Goal: Task Accomplishment & Management: Manage account settings

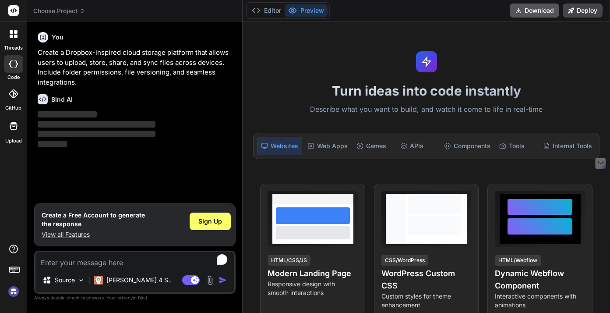
click at [529, 13] on button "Download" at bounding box center [534, 11] width 49 height 14
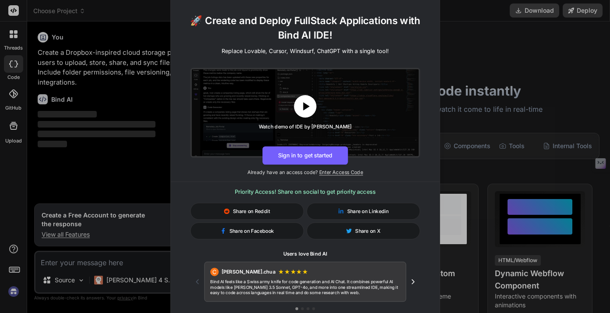
click at [307, 109] on icon at bounding box center [305, 106] width 14 height 14
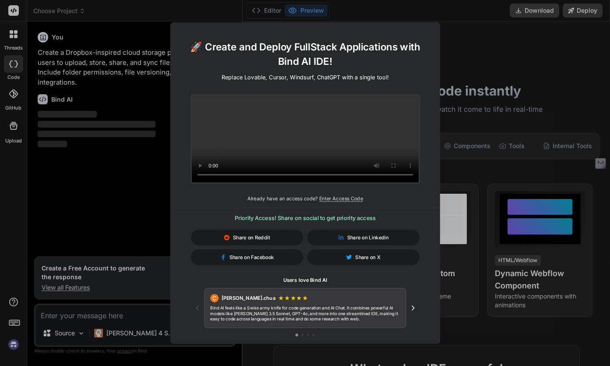
type textarea "x"
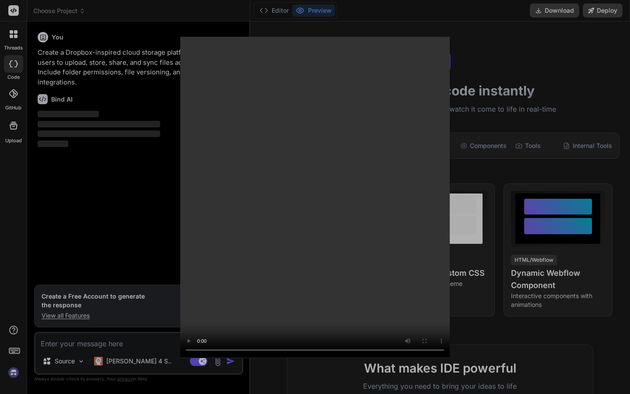
click at [369, 312] on video at bounding box center [315, 196] width 270 height 321
type textarea "x"
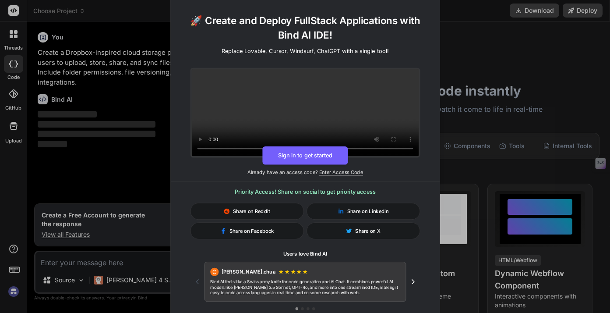
click at [460, 55] on div "🚀 Create and Deploy FullStack Applications with Bind AI IDE! Replace Lovable, C…" at bounding box center [305, 156] width 610 height 313
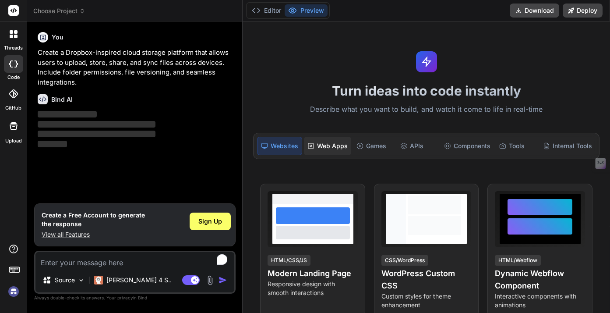
click at [326, 150] on div "Web Apps" at bounding box center [327, 146] width 47 height 18
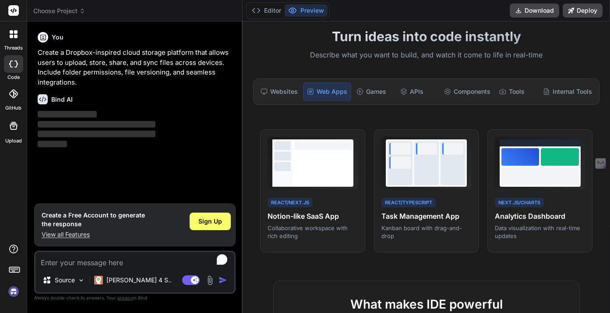
scroll to position [52, 0]
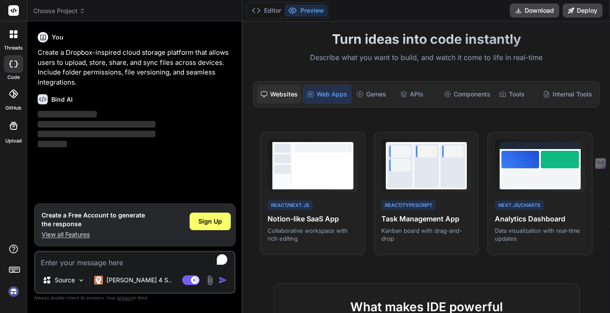
click at [289, 91] on div "Websites" at bounding box center [279, 94] width 44 height 18
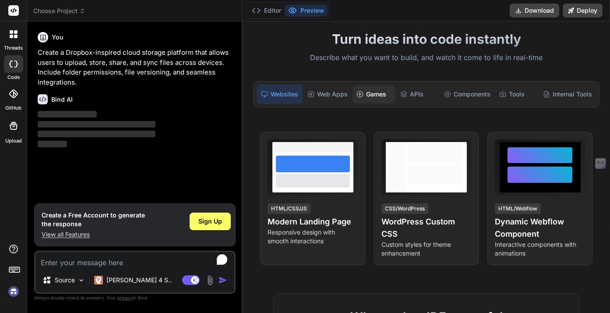
click at [371, 96] on div "Games" at bounding box center [374, 94] width 42 height 18
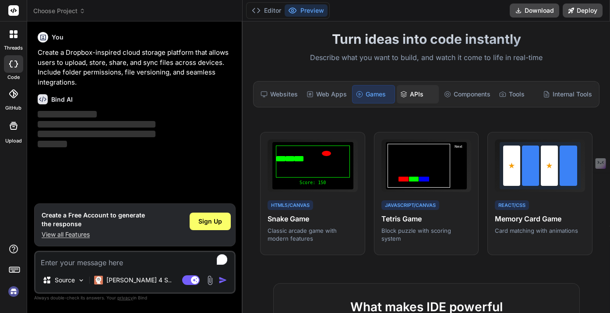
click at [411, 94] on div "APIs" at bounding box center [418, 94] width 42 height 18
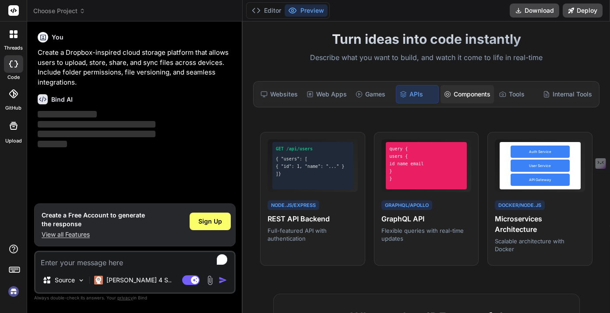
click at [474, 97] on div "Components" at bounding box center [466, 94] width 53 height 18
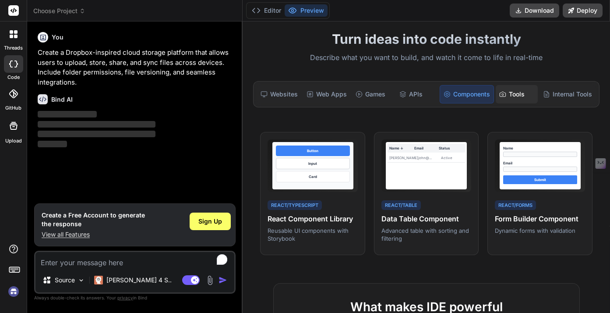
click at [511, 93] on div "Tools" at bounding box center [517, 94] width 42 height 18
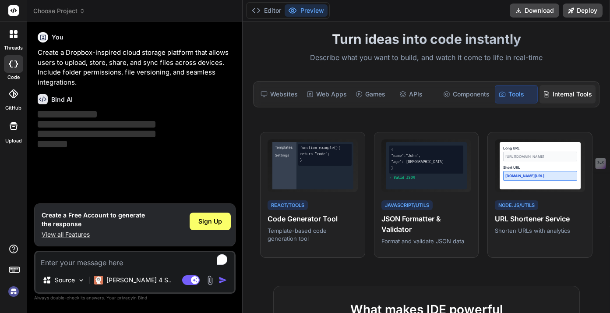
click at [554, 92] on div "Internal Tools" at bounding box center [567, 94] width 56 height 18
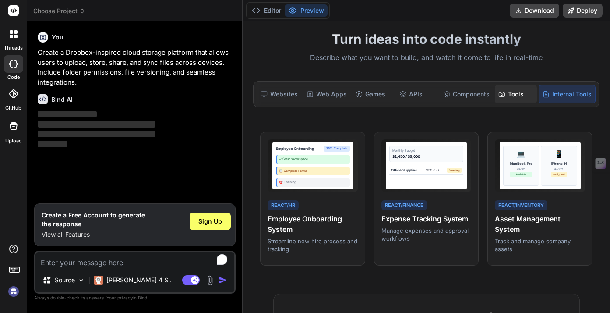
click at [512, 93] on div "Tools" at bounding box center [516, 94] width 42 height 18
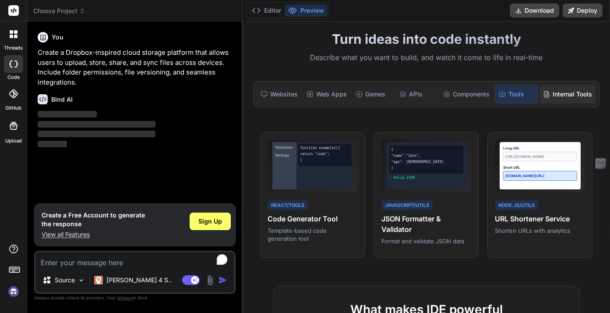
click at [562, 95] on div "Internal Tools" at bounding box center [567, 94] width 56 height 18
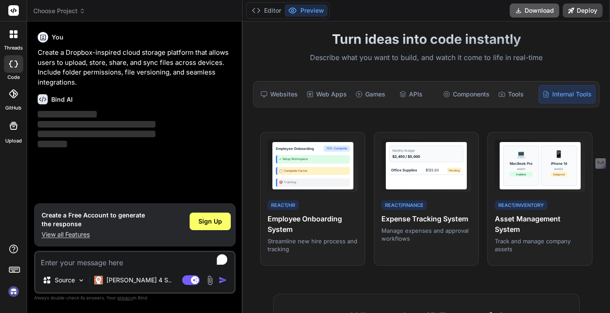
click at [542, 10] on button "Download" at bounding box center [534, 11] width 49 height 14
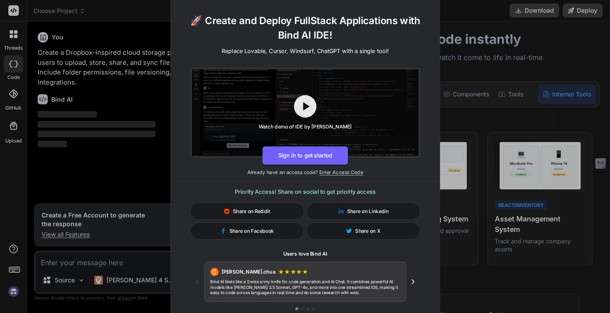
click at [412, 281] on icon "Next testimonial" at bounding box center [412, 281] width 8 height 8
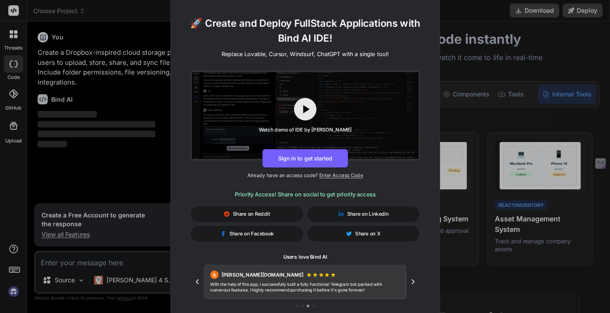
click at [556, 52] on div "🚀 Create and Deploy FullStack Applications with Bind AI IDE! Replace Lovable, C…" at bounding box center [305, 156] width 610 height 313
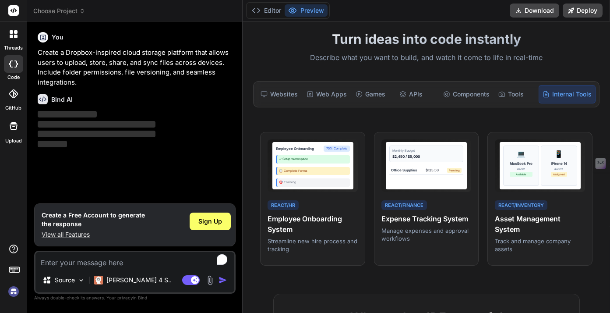
click at [13, 8] on rect at bounding box center [13, 10] width 11 height 11
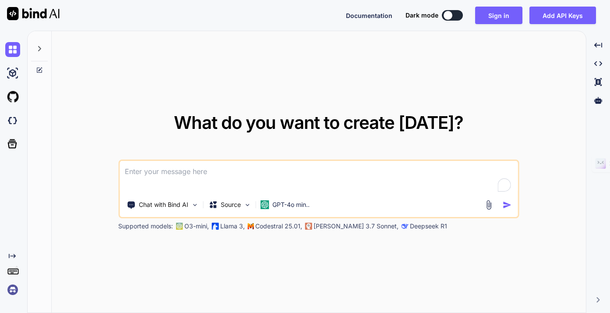
click at [14, 13] on img at bounding box center [33, 13] width 53 height 13
type textarea "x"
click at [498, 15] on button "Sign in" at bounding box center [498, 16] width 47 height 18
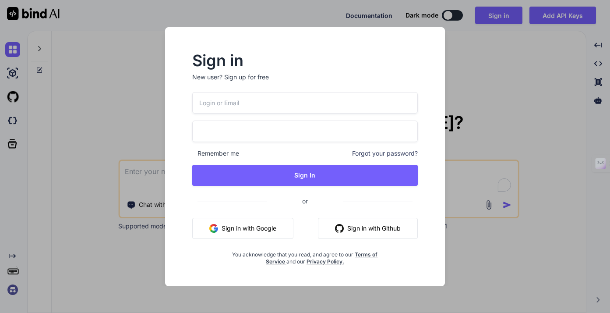
type input "triplewebmedia@gmail.com"
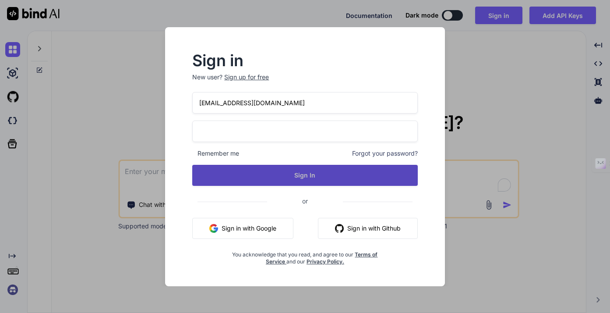
click at [297, 172] on button "Sign In" at bounding box center [304, 175] width 225 height 21
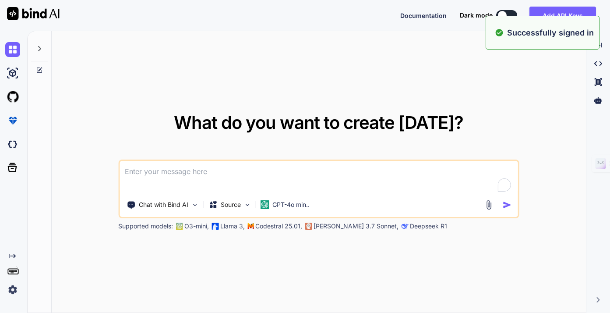
type textarea "x"
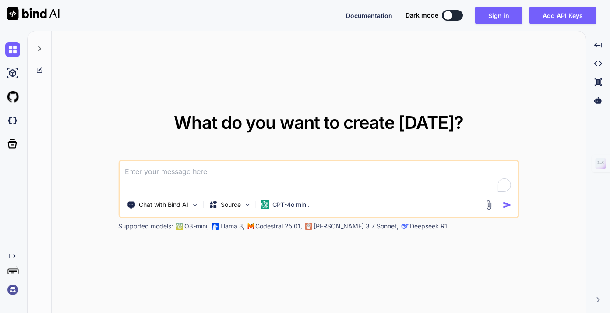
type textarea "x"
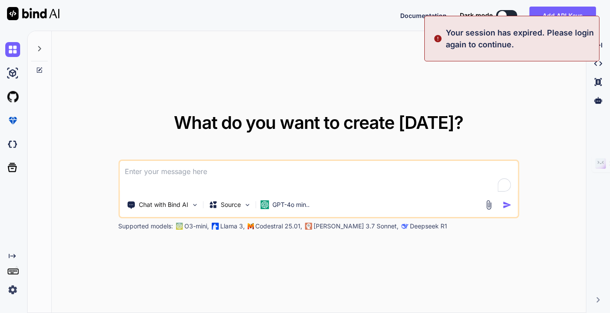
type textarea "x"
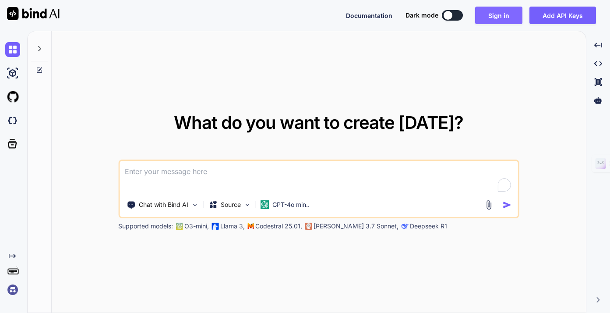
click at [487, 14] on button "Sign in" at bounding box center [498, 16] width 47 height 18
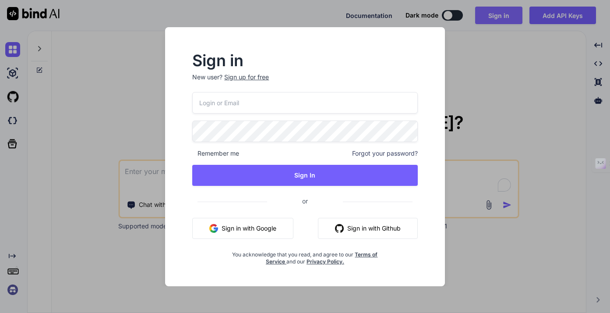
type input "[EMAIL_ADDRESS][DOMAIN_NAME]"
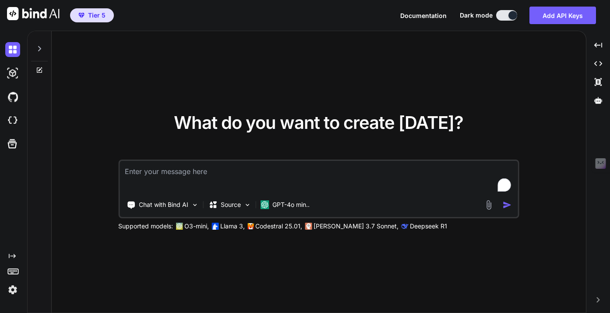
click at [11, 292] on img at bounding box center [12, 289] width 15 height 15
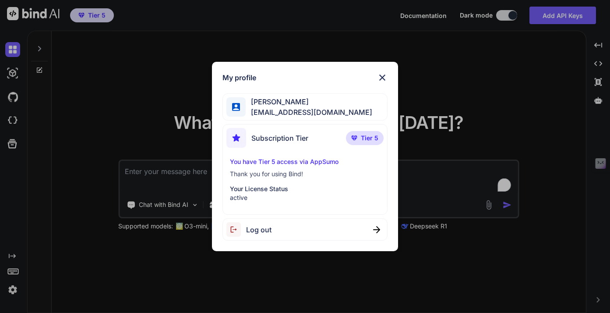
click at [127, 86] on div "My profile Darrell Hutson triplewebmedia@gmail.com Subscription Tier Tier 5 You…" at bounding box center [305, 156] width 610 height 313
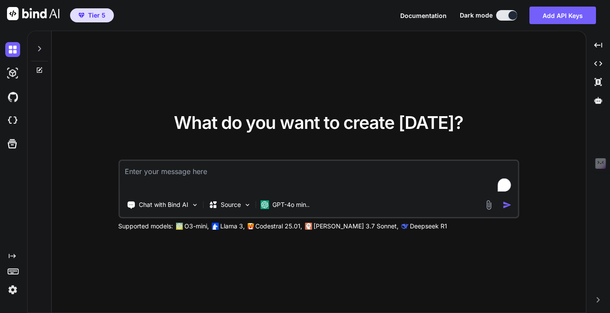
click at [95, 15] on span "Tier 5" at bounding box center [97, 15] width 18 height 9
click at [83, 16] on img "button" at bounding box center [81, 15] width 6 height 5
click at [83, 17] on img "button" at bounding box center [81, 15] width 6 height 5
click at [430, 17] on span "Documentation" at bounding box center [423, 15] width 46 height 7
click at [39, 51] on icon at bounding box center [39, 48] width 7 height 7
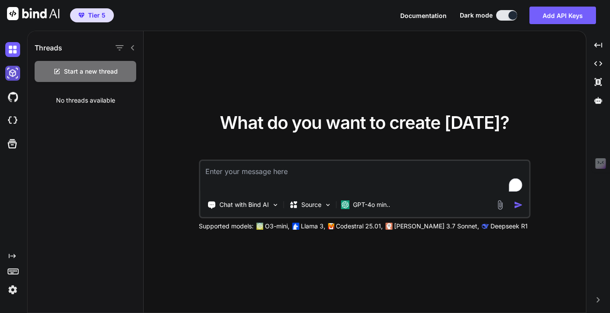
click at [12, 72] on img at bounding box center [12, 73] width 15 height 15
type textarea "x"
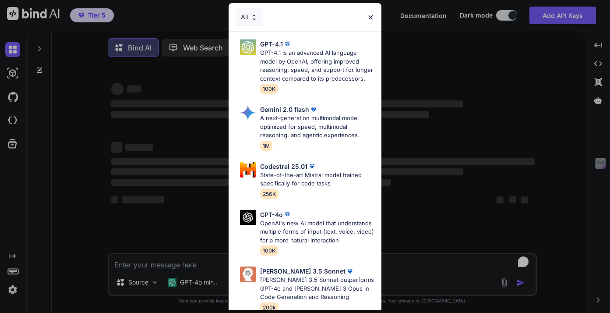
type textarea "x"
